Goal: Task Accomplishment & Management: Complete application form

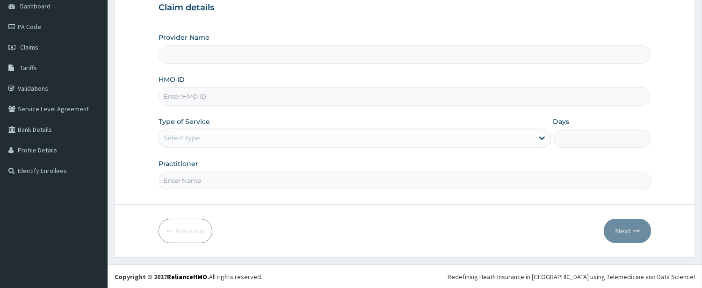
click at [293, 101] on input "HMO ID" at bounding box center [404, 96] width 492 height 18
paste input "AKG/10020/A"
type input "AKG/10020/A"
click at [241, 141] on div "Select type" at bounding box center [346, 137] width 374 height 15
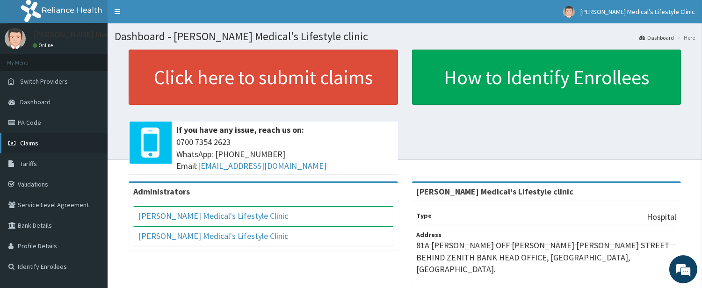
click at [52, 138] on link "Claims" at bounding box center [53, 143] width 107 height 21
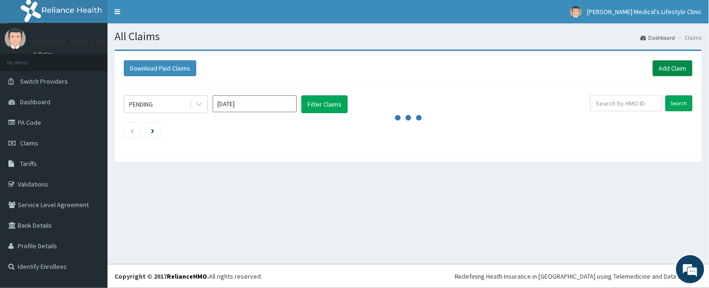
click at [668, 67] on link "Add Claim" at bounding box center [673, 68] width 40 height 16
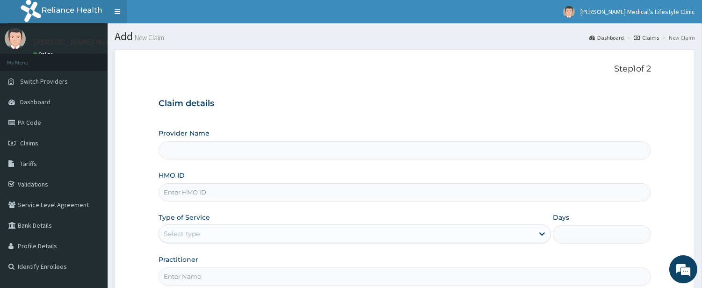
type input "Grover Medical's Lifestyle clinic"
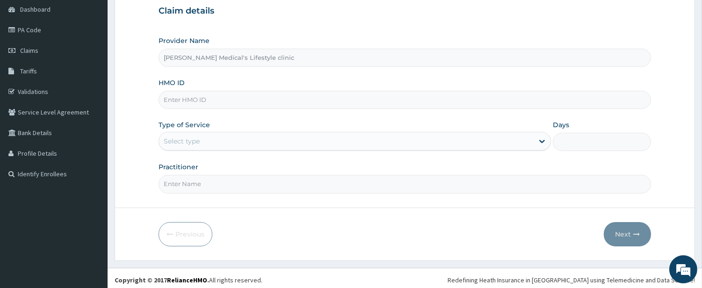
scroll to position [9, 0]
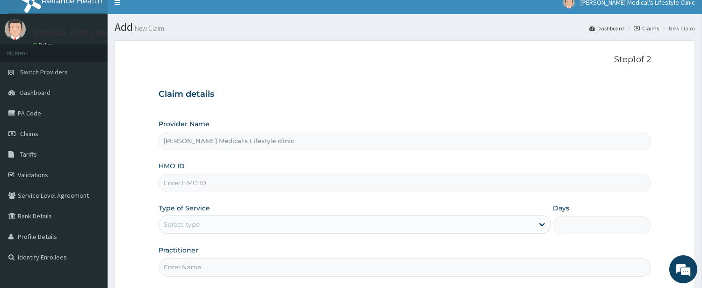
click at [229, 178] on input "HMO ID" at bounding box center [404, 183] width 492 height 18
paste input "AKG/10020/A"
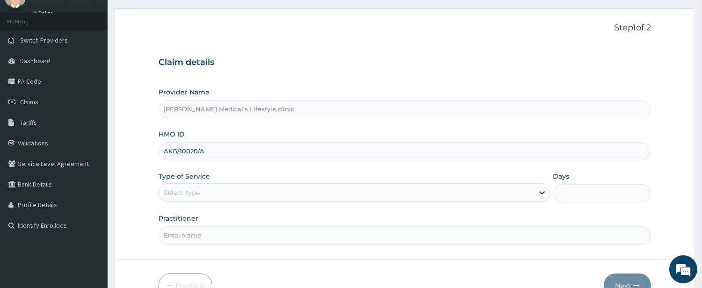
scroll to position [96, 0]
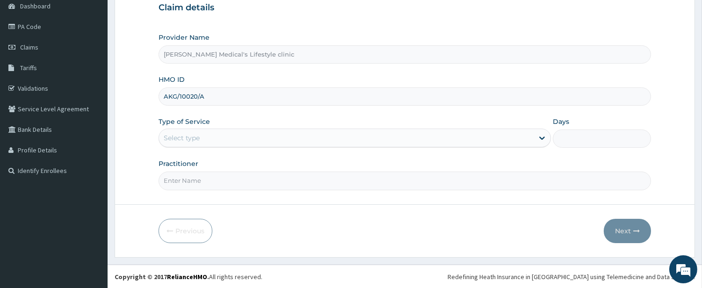
type input "AKG/10020/A"
click at [201, 136] on div "Select type" at bounding box center [346, 137] width 374 height 15
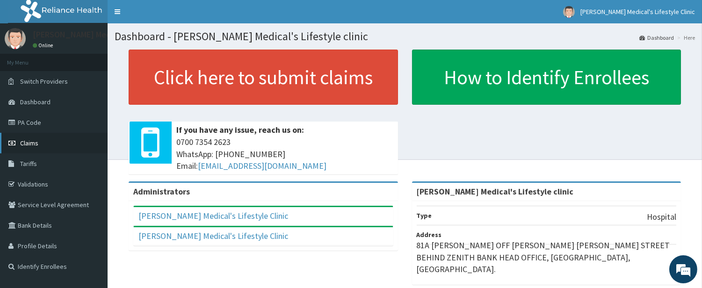
click at [33, 143] on span "Claims" at bounding box center [29, 143] width 18 height 8
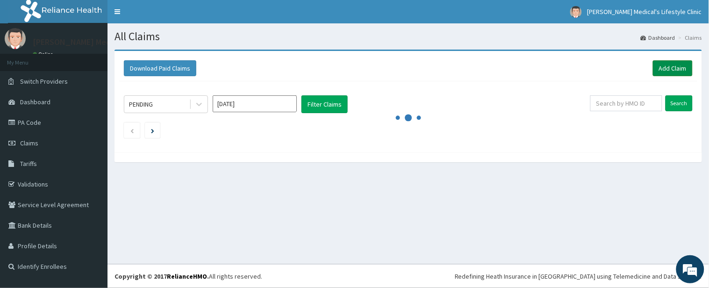
click at [678, 67] on link "Add Claim" at bounding box center [673, 68] width 40 height 16
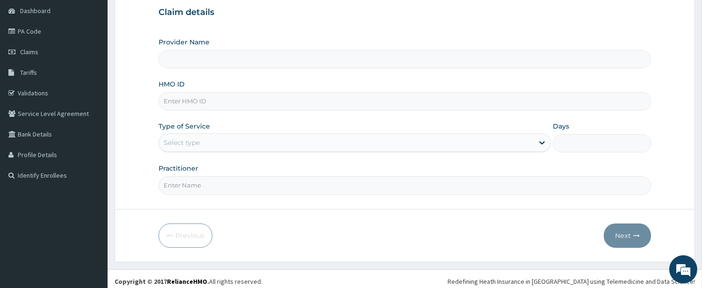
scroll to position [96, 0]
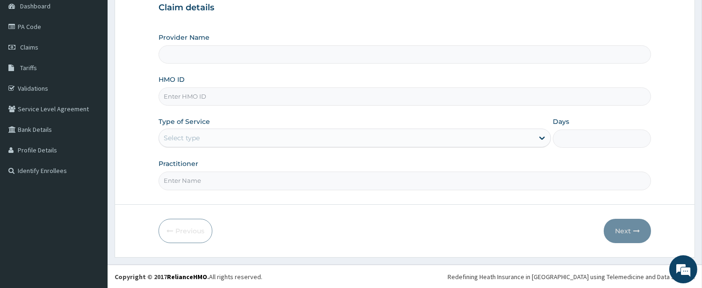
type input "[PERSON_NAME] Medical's Lifestyle clinic"
click at [241, 100] on input "HMO ID" at bounding box center [404, 96] width 492 height 18
paste input "AKG/10020/A"
type input "AKG/10020/A"
click at [223, 133] on div "Select type" at bounding box center [346, 137] width 374 height 15
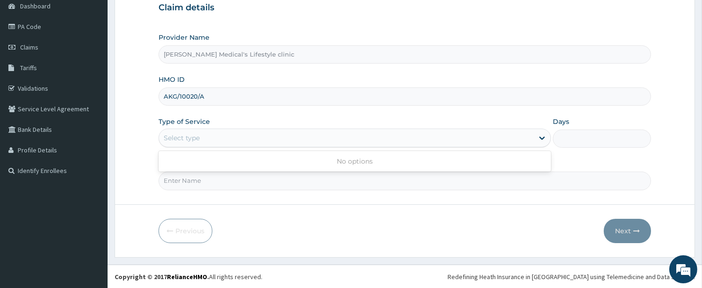
scroll to position [0, 0]
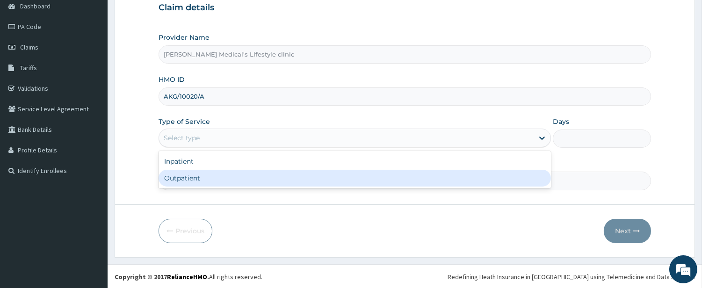
click at [211, 181] on div "Outpatient" at bounding box center [354, 178] width 392 height 17
type input "1"
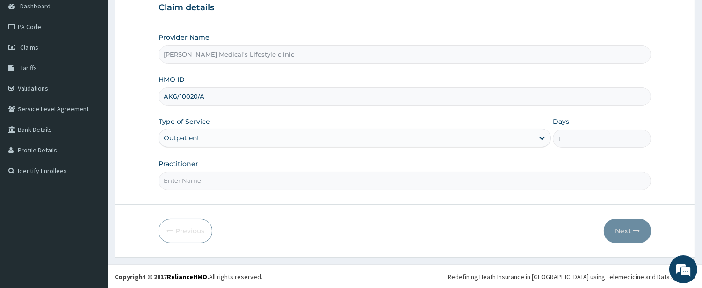
click at [211, 181] on input "Practitioner" at bounding box center [404, 181] width 492 height 18
type input "DR kolawole"
click at [627, 229] on button "Next" at bounding box center [626, 231] width 47 height 24
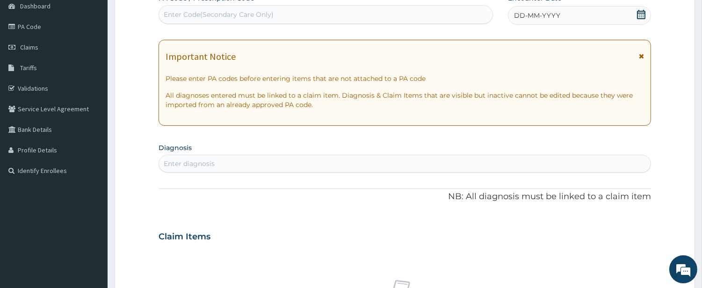
click at [287, 164] on div "Enter diagnosis" at bounding box center [404, 163] width 491 height 15
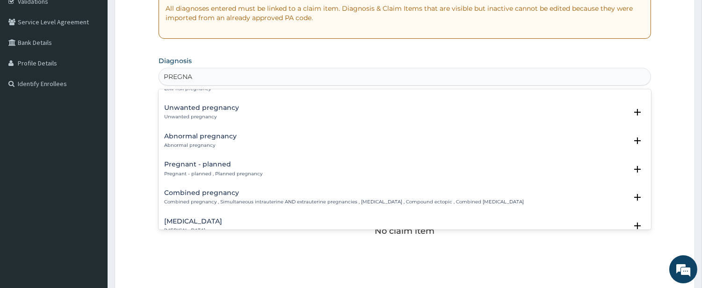
scroll to position [940, 0]
type input "PREGNAN"
click at [187, 132] on h4 "Abnormal pregnancy" at bounding box center [200, 135] width 72 height 7
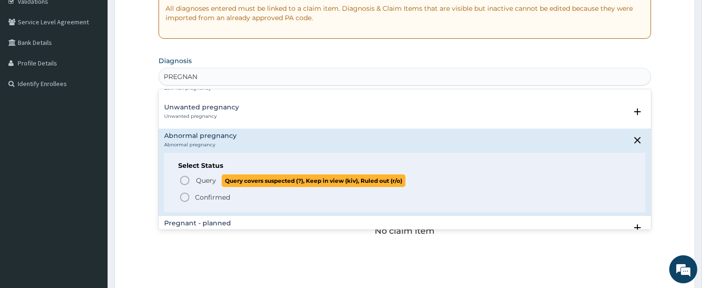
click at [189, 176] on circle "status option query" at bounding box center [184, 180] width 8 height 8
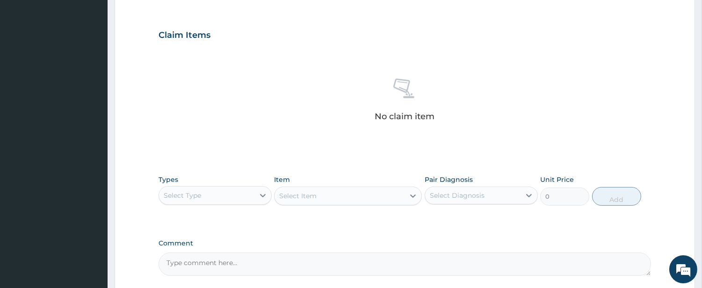
scroll to position [386, 0]
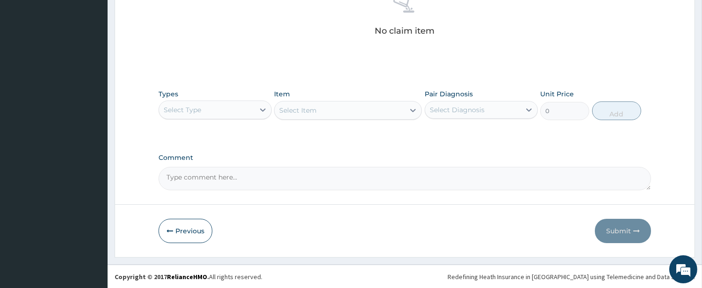
click at [219, 108] on div "Select Type" at bounding box center [206, 109] width 95 height 15
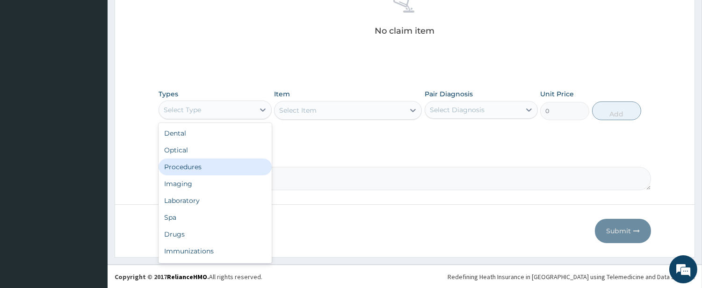
click at [207, 164] on div "Procedures" at bounding box center [214, 166] width 113 height 17
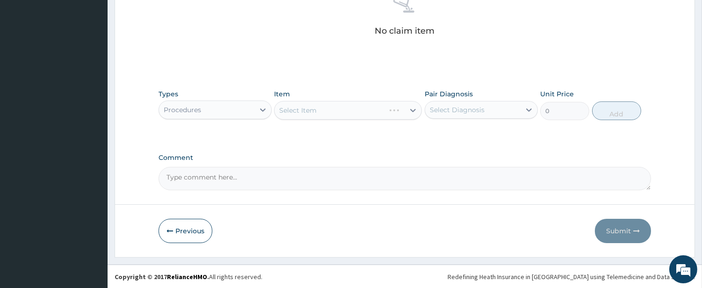
click at [390, 115] on div "Select Item" at bounding box center [348, 110] width 148 height 19
click at [390, 115] on div "Select Item" at bounding box center [339, 110] width 130 height 15
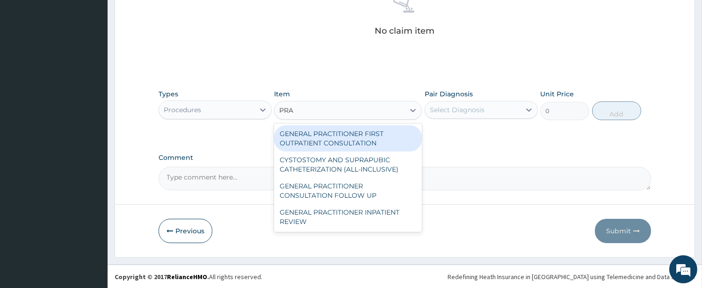
type input "PRAC"
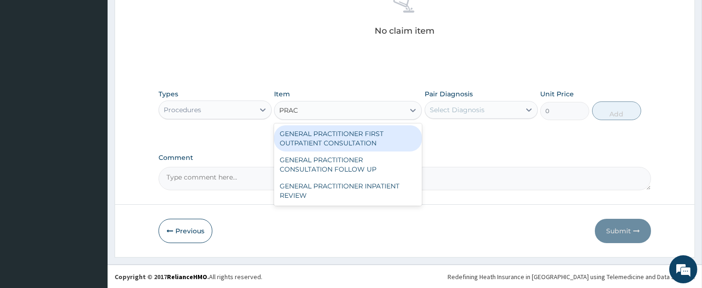
click at [376, 142] on div "GENERAL PRACTITIONER FIRST OUTPATIENT CONSULTATION" at bounding box center [348, 138] width 148 height 26
type input "4500"
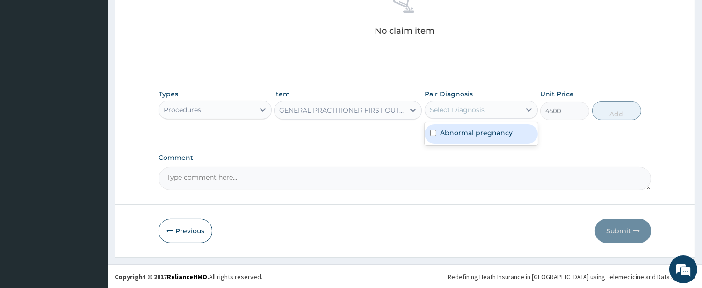
click at [443, 109] on div "Select Diagnosis" at bounding box center [457, 109] width 55 height 9
click at [449, 135] on label "Abnormal pregnancy" at bounding box center [476, 132] width 72 height 9
checkbox input "true"
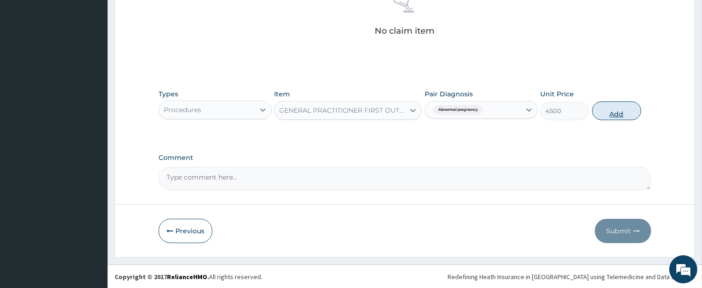
click at [605, 112] on button "Add" at bounding box center [616, 110] width 49 height 19
type input "0"
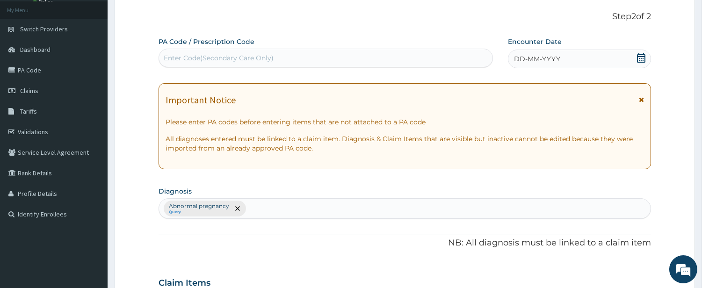
scroll to position [0, 0]
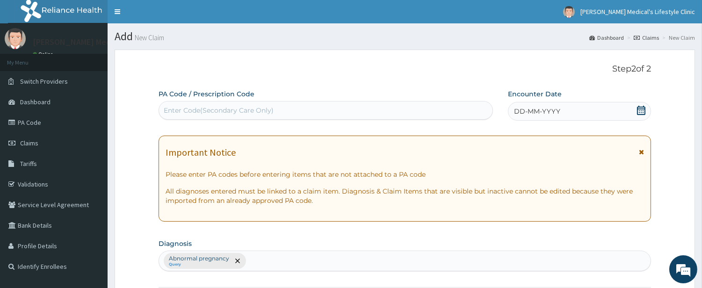
click at [564, 113] on div "DD-MM-YYYY" at bounding box center [579, 111] width 143 height 19
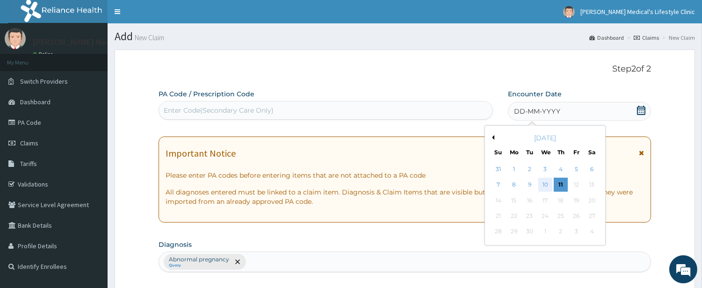
click at [540, 185] on div "10" at bounding box center [544, 185] width 14 height 14
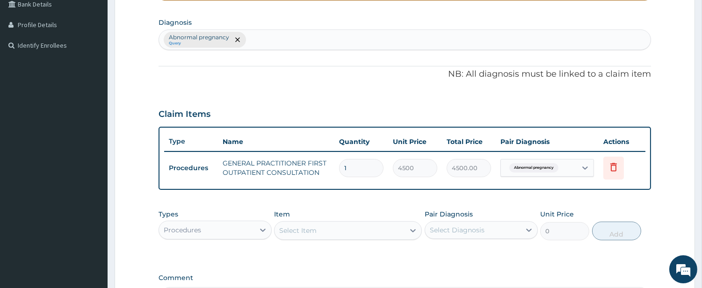
scroll to position [340, 0]
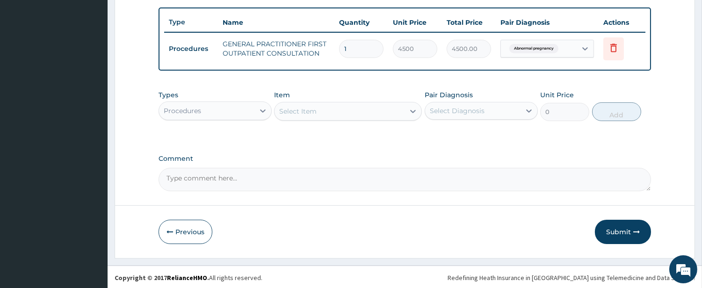
drag, startPoint x: 616, startPoint y: 230, endPoint x: 588, endPoint y: 221, distance: 29.4
click at [617, 230] on button "Submit" at bounding box center [623, 232] width 56 height 24
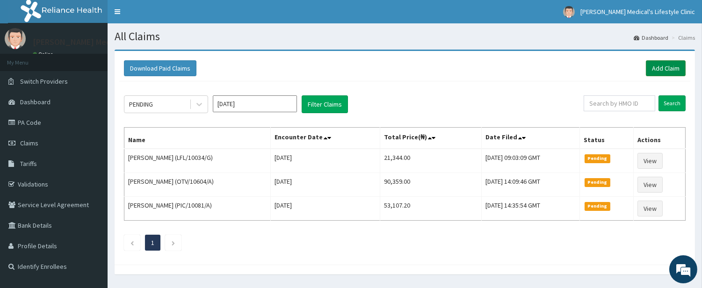
click at [662, 69] on link "Add Claim" at bounding box center [665, 68] width 40 height 16
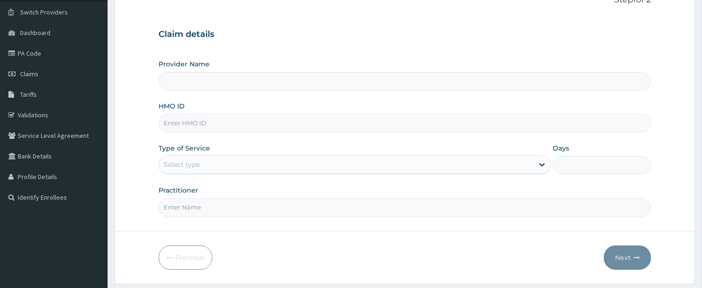
scroll to position [96, 0]
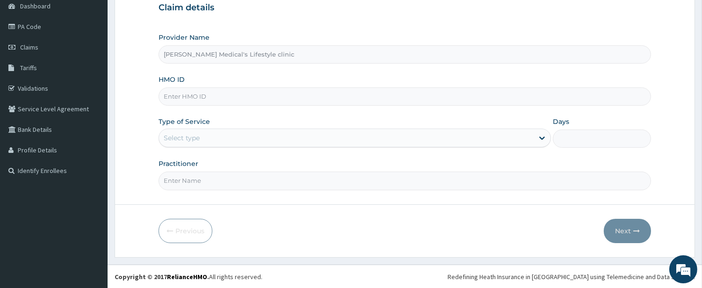
type input "[PERSON_NAME] Medical's Lifestyle clinic"
click at [254, 94] on input "HMO ID" at bounding box center [404, 96] width 492 height 18
paste input "KSB/11158/A"
type input "KSB/11158/A"
click at [228, 139] on div "Select type" at bounding box center [346, 137] width 374 height 15
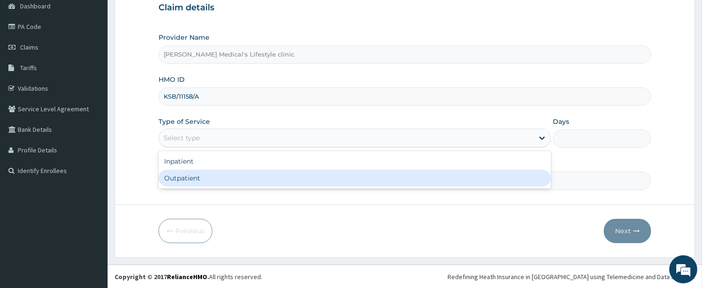
click at [218, 173] on div "Outpatient" at bounding box center [354, 178] width 392 height 17
type input "1"
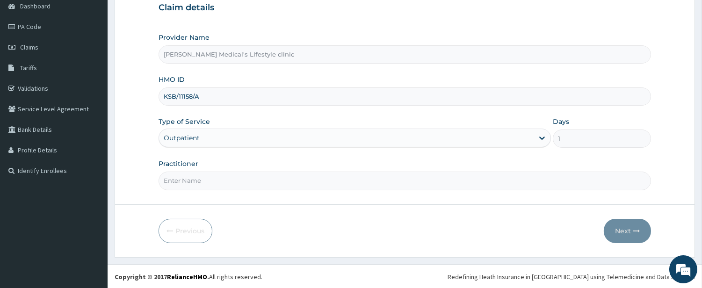
click at [221, 179] on input "Practitioner" at bounding box center [404, 181] width 492 height 18
type input "[PERSON_NAME]"
click at [619, 225] on button "Next" at bounding box center [626, 231] width 47 height 24
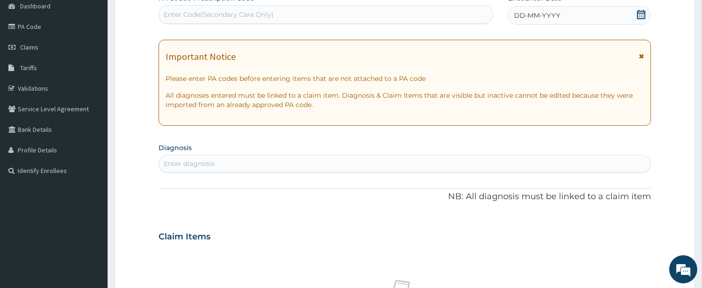
click at [293, 158] on div "Enter diagnosis" at bounding box center [404, 163] width 491 height 15
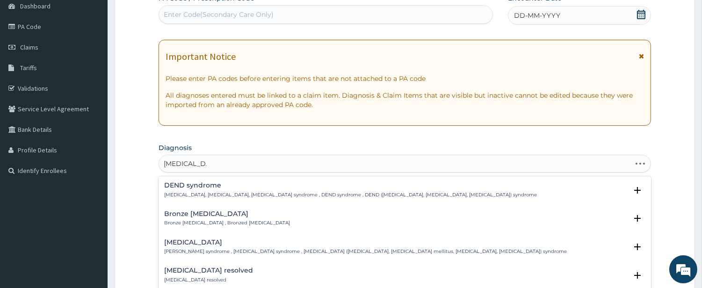
type input "[MEDICAL_DATA] ME"
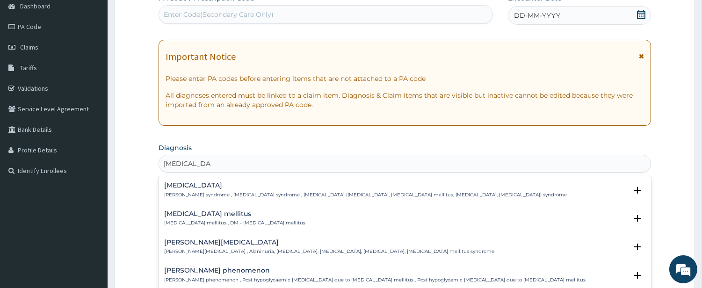
click at [197, 208] on div "[MEDICAL_DATA] mellitus [MEDICAL_DATA] mellitus , DM - [MEDICAL_DATA] mellitus …" at bounding box center [404, 221] width 492 height 29
click at [196, 215] on h4 "[MEDICAL_DATA] mellitus" at bounding box center [234, 213] width 141 height 7
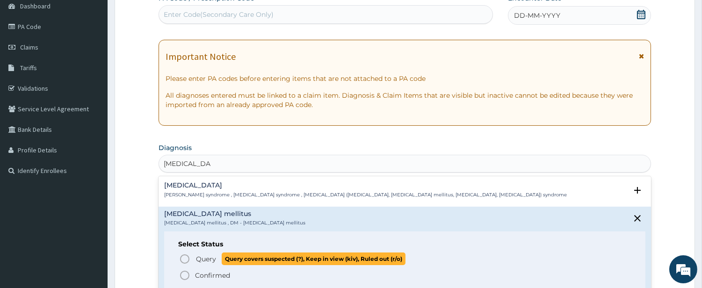
click at [187, 258] on icon "status option query" at bounding box center [184, 258] width 11 height 11
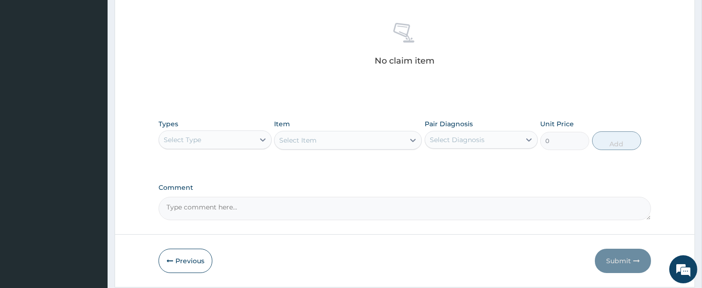
scroll to position [386, 0]
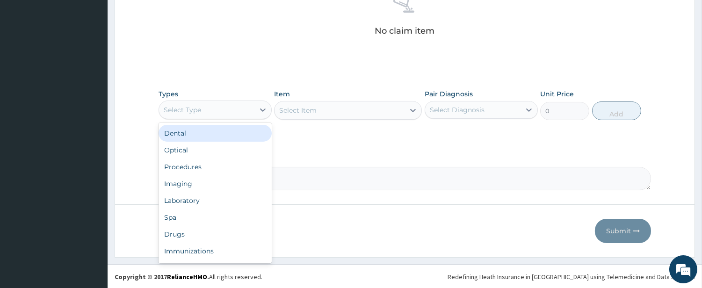
click at [231, 114] on div "Select Type" at bounding box center [206, 109] width 95 height 15
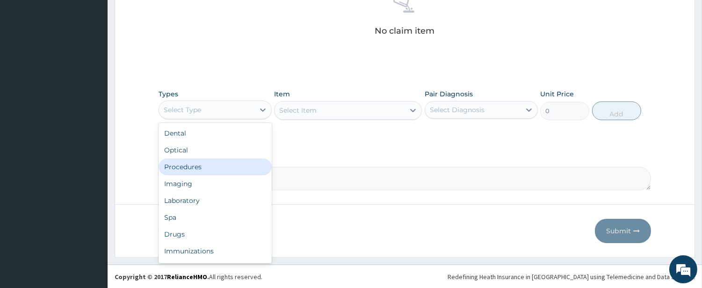
click at [216, 173] on div "Procedures" at bounding box center [214, 166] width 113 height 17
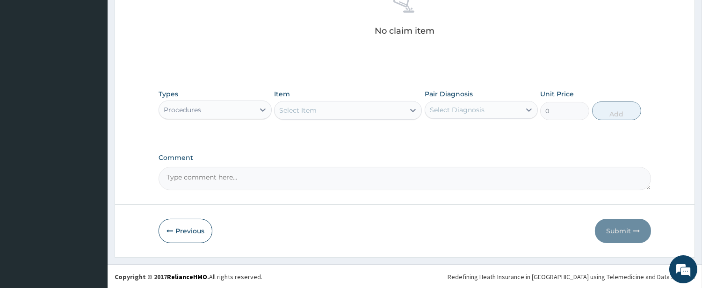
click at [366, 113] on div "Select Item" at bounding box center [339, 110] width 130 height 15
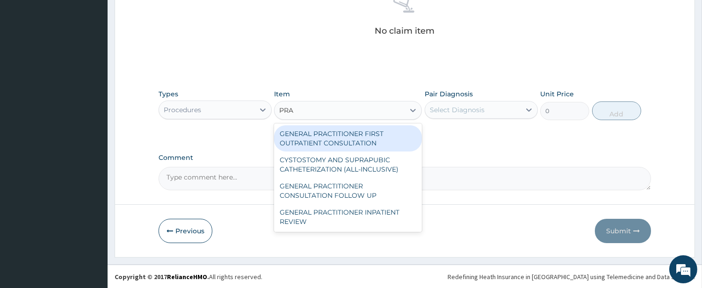
type input "PRAC"
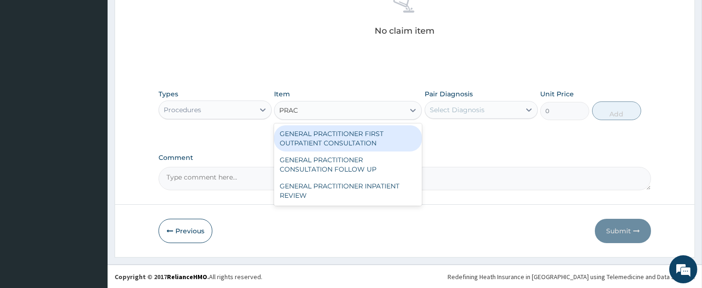
click at [365, 132] on div "GENERAL PRACTITIONER FIRST OUTPATIENT CONSULTATION" at bounding box center [348, 138] width 148 height 26
type input "4500"
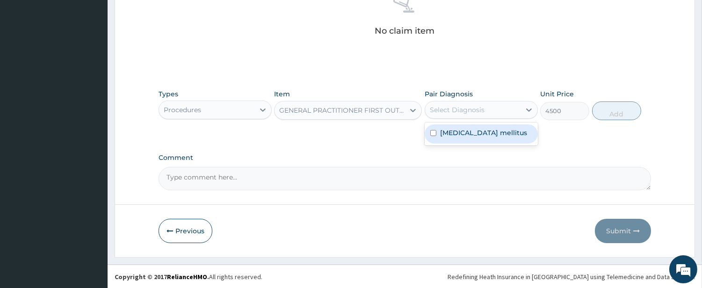
click at [449, 115] on div "Select Diagnosis" at bounding box center [472, 109] width 95 height 15
click at [443, 141] on div "[MEDICAL_DATA] mellitus" at bounding box center [480, 133] width 113 height 19
checkbox input "true"
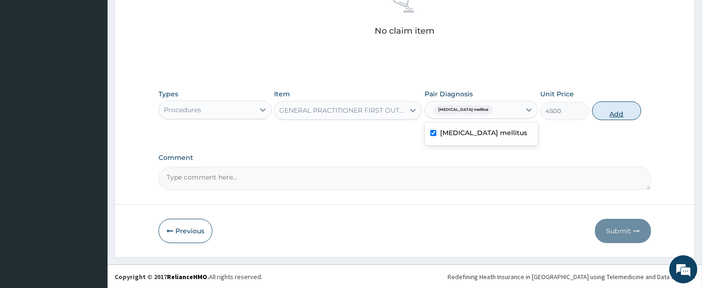
click at [622, 107] on button "Add" at bounding box center [616, 110] width 49 height 19
type input "0"
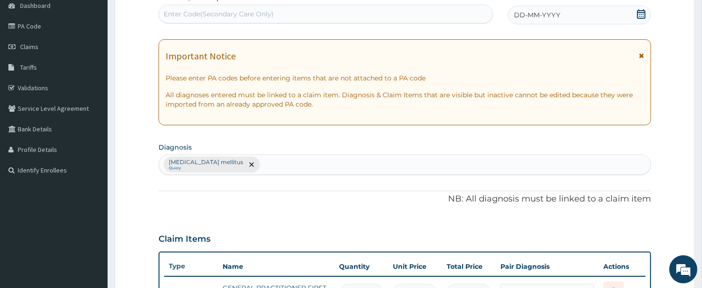
scroll to position [81, 0]
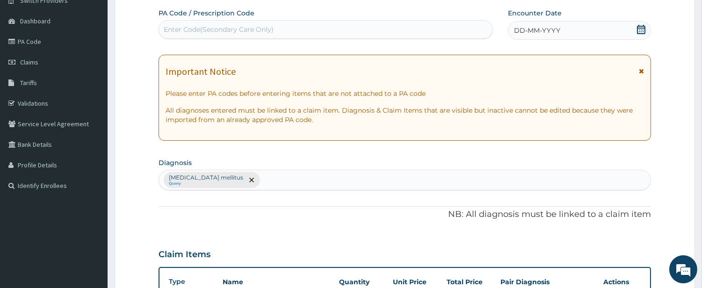
click at [535, 31] on span "DD-MM-YYYY" at bounding box center [537, 30] width 46 height 9
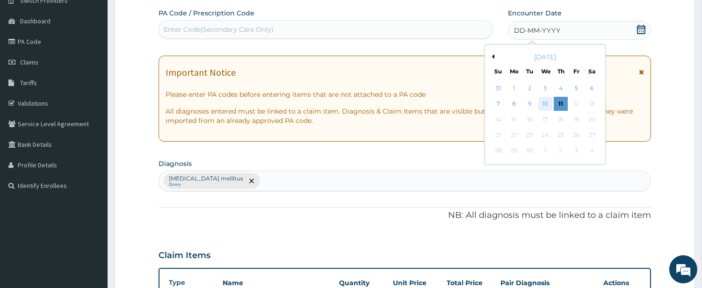
click at [544, 105] on div "10" at bounding box center [544, 104] width 14 height 14
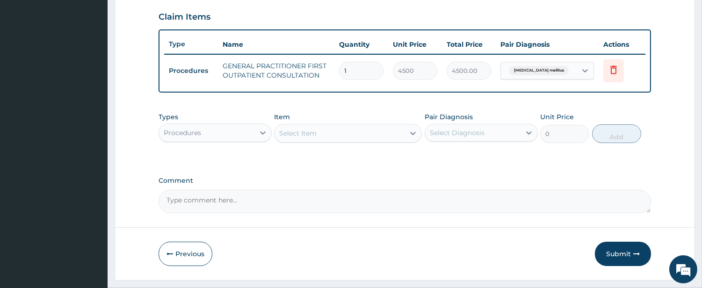
scroll to position [340, 0]
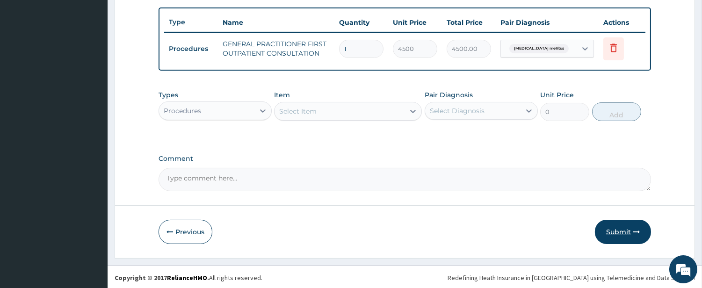
click at [616, 236] on button "Submit" at bounding box center [623, 232] width 56 height 24
